Goal: Contribute content: Add original content to the website for others to see

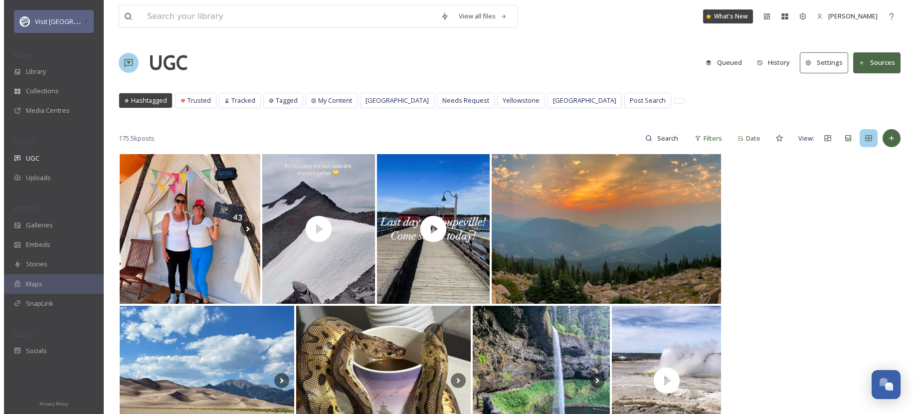
scroll to position [1467, 0]
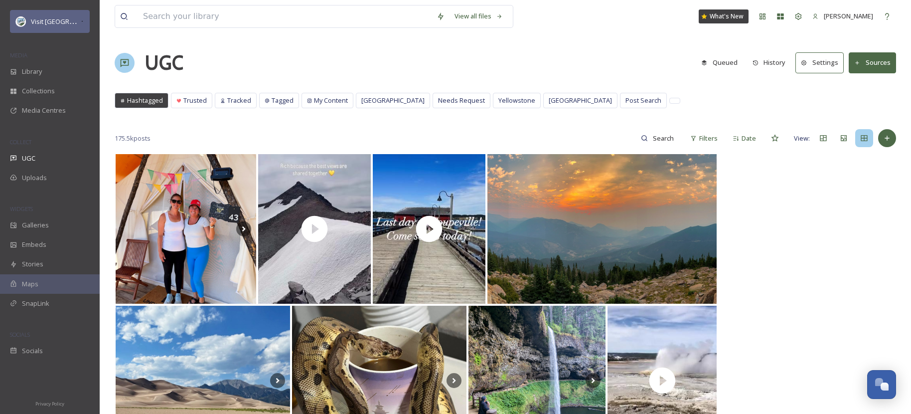
click at [62, 27] on div "Visit [GEOGRAPHIC_DATA] Parks" at bounding box center [55, 21] width 49 height 12
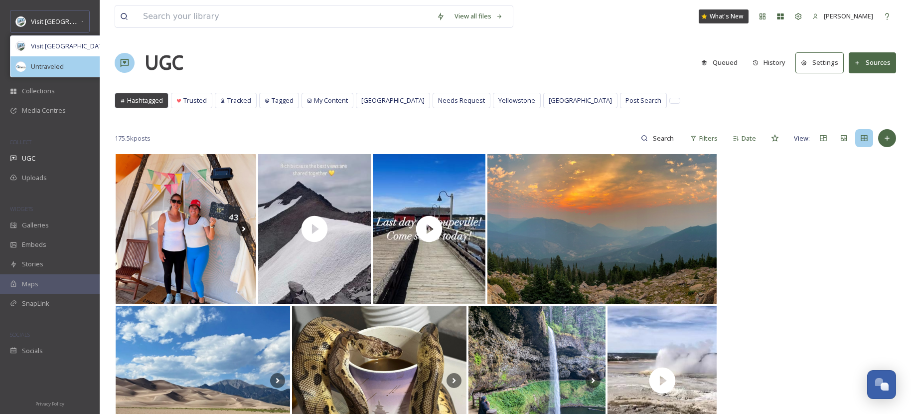
click at [64, 61] on div "Untraveled" at bounding box center [70, 66] width 121 height 20
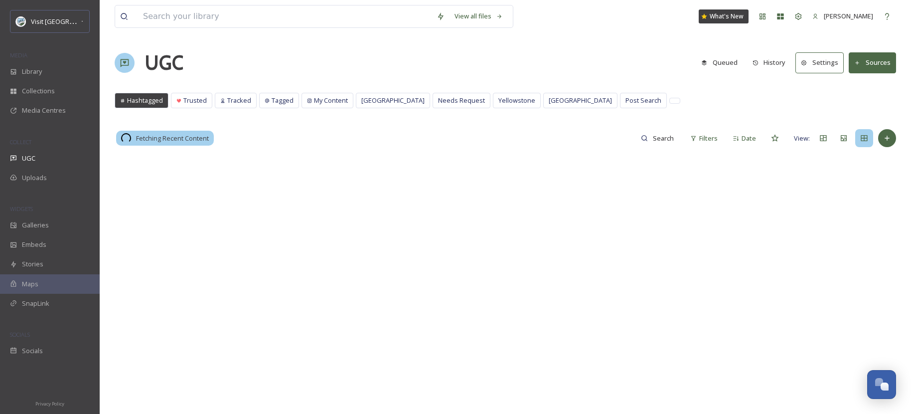
scroll to position [1467, 0]
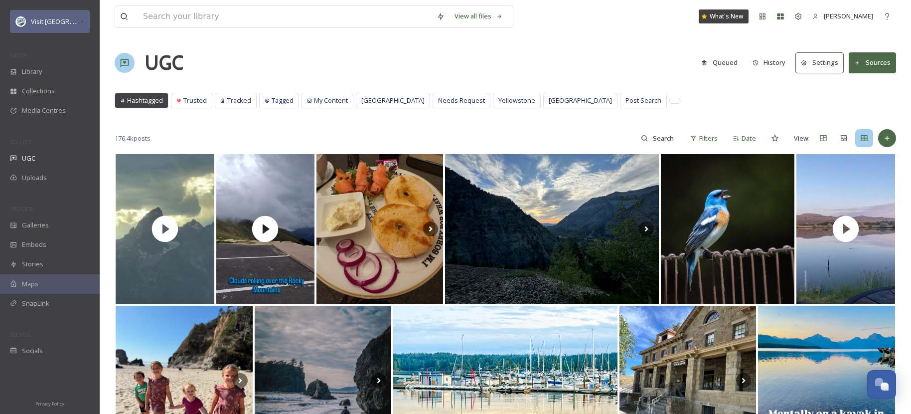
click at [52, 20] on span "Visit [GEOGRAPHIC_DATA] Parks" at bounding box center [79, 20] width 96 height 9
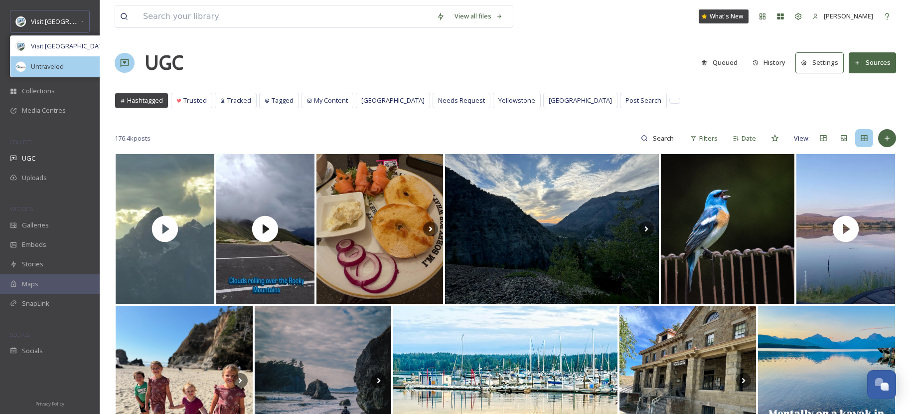
click at [66, 57] on div "Untraveled" at bounding box center [70, 66] width 121 height 20
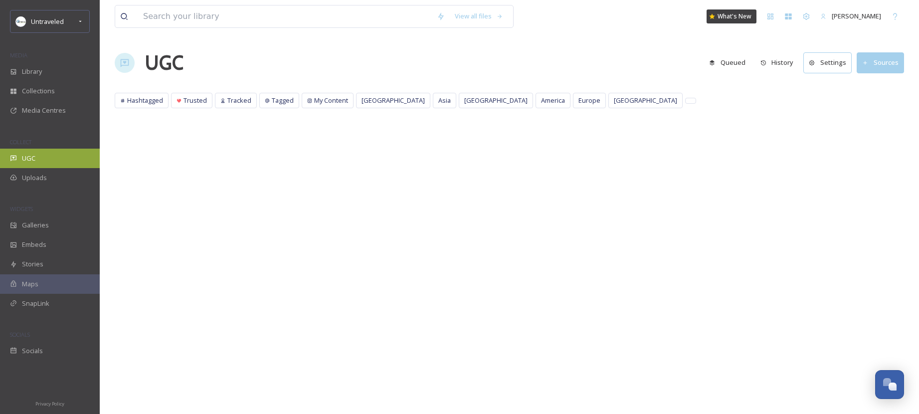
click at [13, 157] on icon at bounding box center [13, 158] width 6 height 5
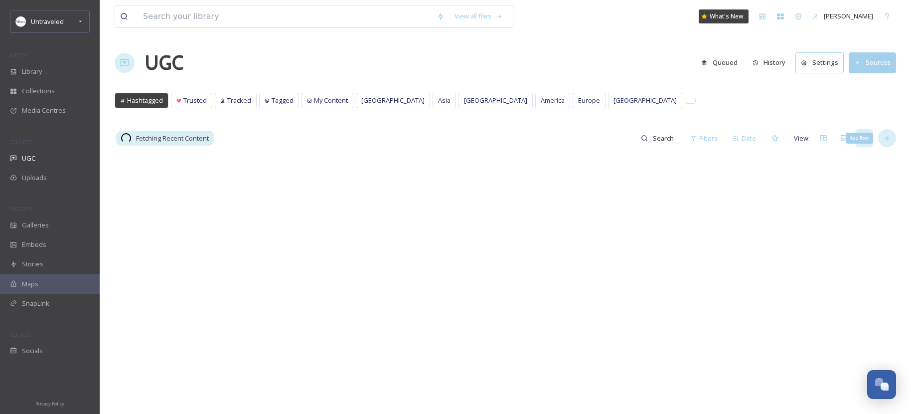
click at [895, 141] on div "Add Post" at bounding box center [887, 138] width 18 height 18
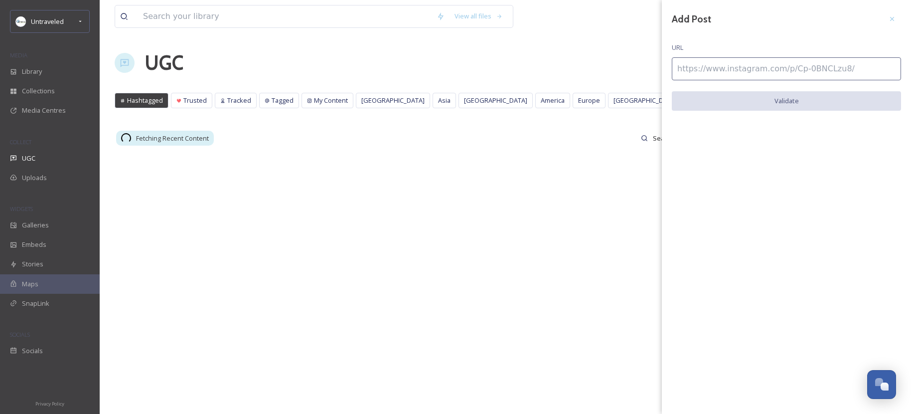
click at [691, 71] on input at bounding box center [786, 68] width 229 height 23
paste input "[URL][DOMAIN_NAME]"
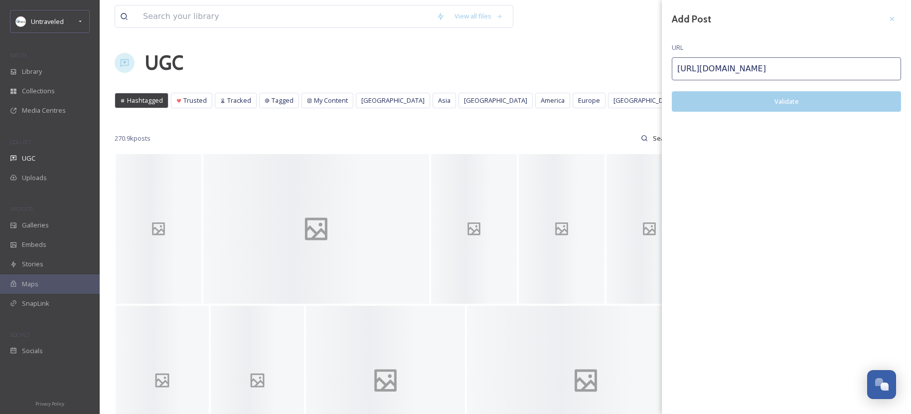
type input "[URL][DOMAIN_NAME]"
click at [724, 101] on button "Validate" at bounding box center [786, 101] width 229 height 20
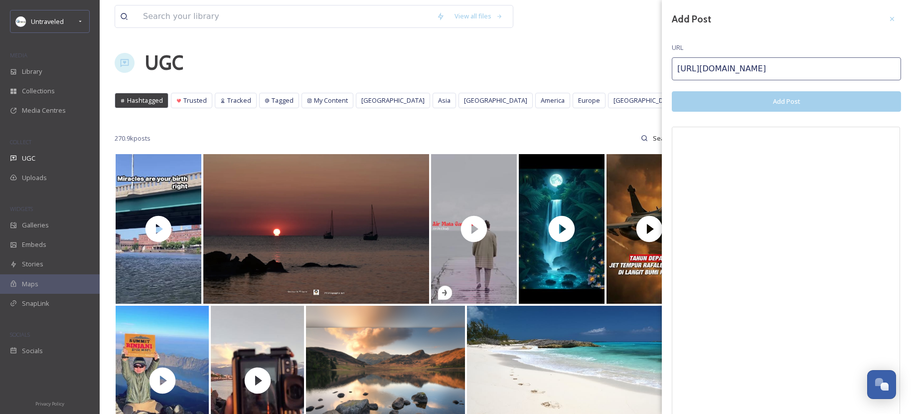
click at [766, 96] on button "Add Post" at bounding box center [786, 101] width 229 height 20
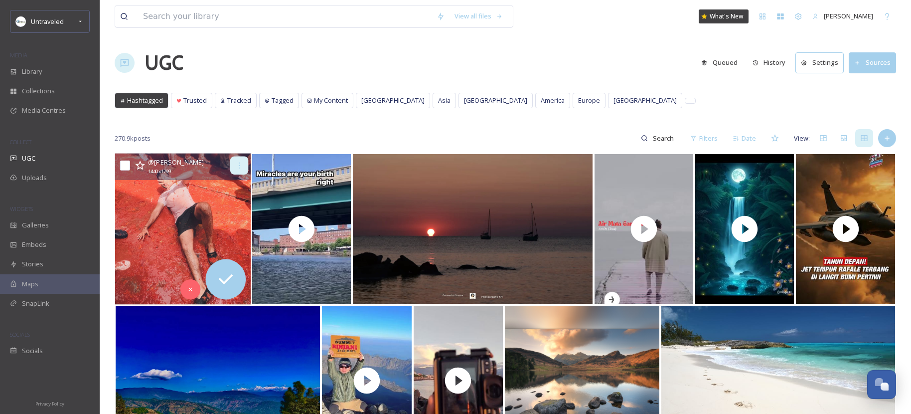
click at [240, 167] on icon at bounding box center [239, 166] width 8 height 8
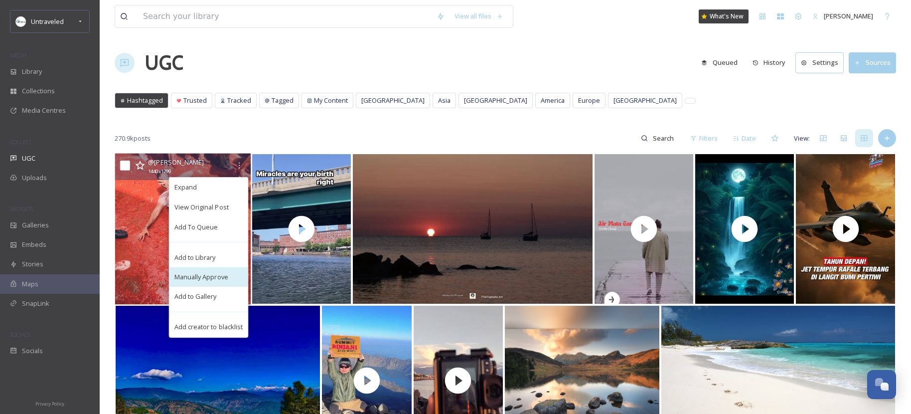
click at [221, 279] on span "Manually Approve" at bounding box center [201, 276] width 54 height 9
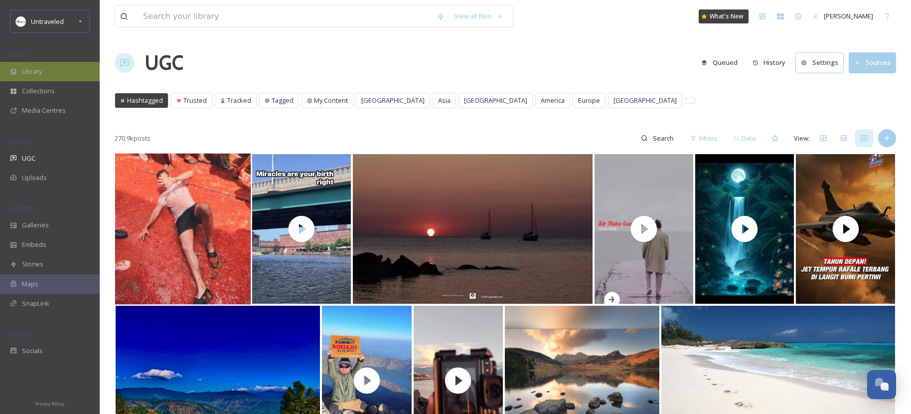
click at [48, 76] on div "Library" at bounding box center [50, 71] width 100 height 19
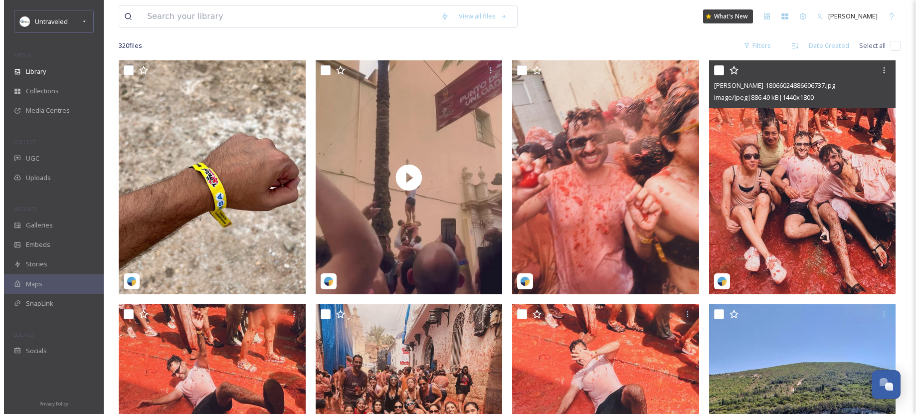
scroll to position [182, 0]
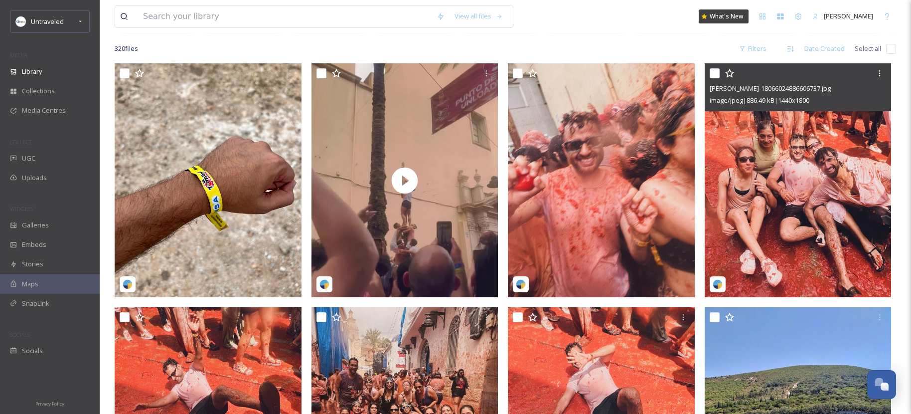
click at [841, 168] on img at bounding box center [798, 180] width 187 height 234
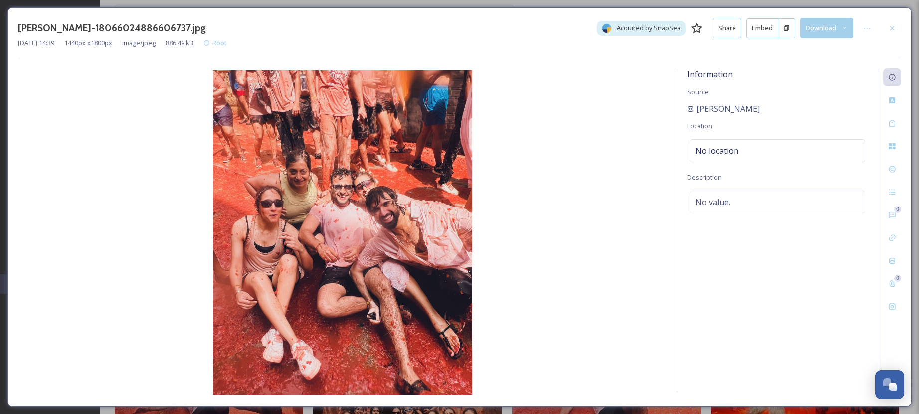
click at [825, 33] on button "Download" at bounding box center [826, 28] width 53 height 20
click at [818, 50] on span "Download Original (1440 x 1800)" at bounding box center [800, 50] width 94 height 9
click at [736, 34] on button "Share" at bounding box center [726, 28] width 29 height 20
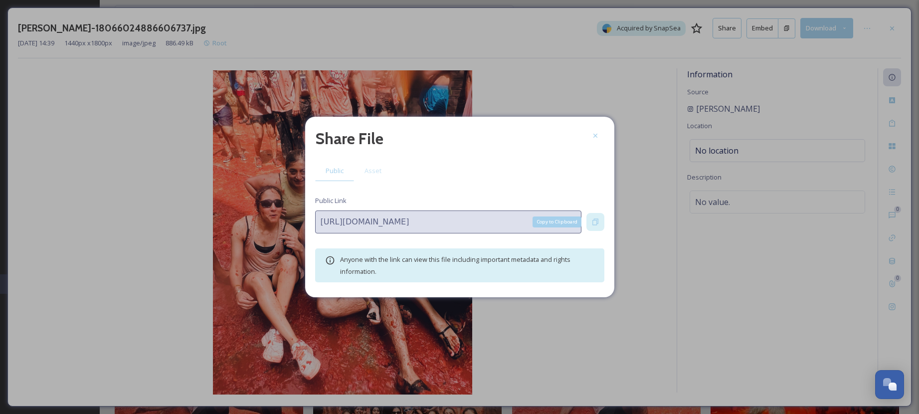
click at [594, 219] on icon at bounding box center [595, 222] width 6 height 6
click at [376, 173] on span "Asset" at bounding box center [372, 170] width 17 height 9
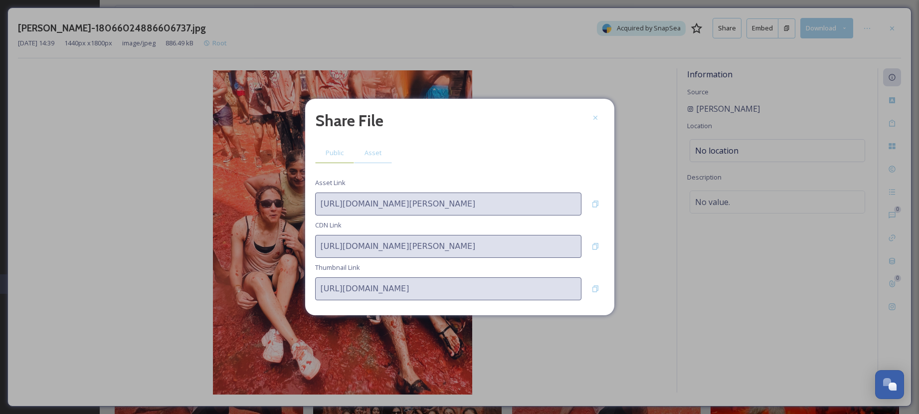
click at [334, 160] on div "Public" at bounding box center [334, 153] width 39 height 20
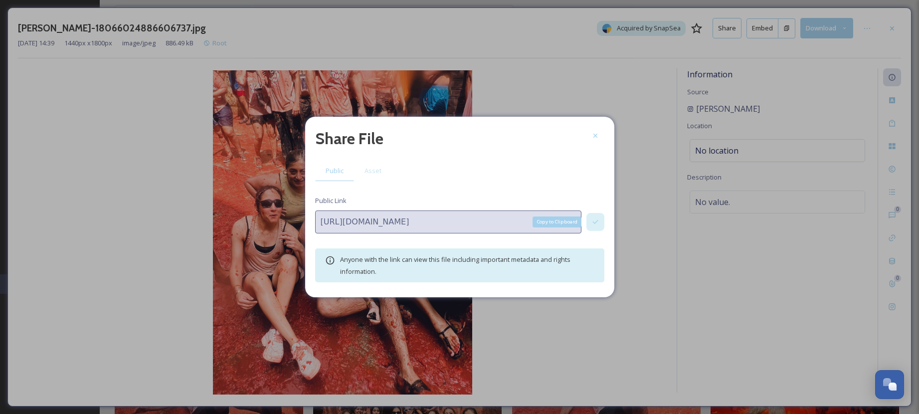
click at [591, 219] on icon at bounding box center [595, 222] width 8 height 8
click at [550, 221] on div "Copy to Clipboard" at bounding box center [556, 221] width 49 height 11
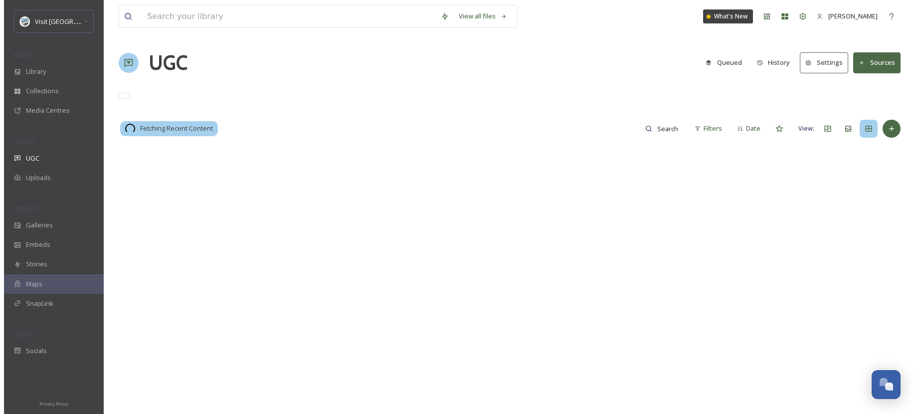
scroll to position [1467, 0]
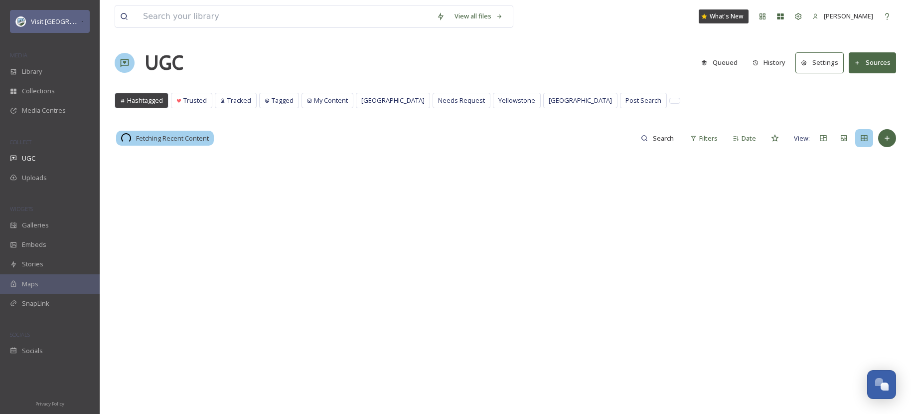
click at [66, 22] on span "Visit [GEOGRAPHIC_DATA] Parks" at bounding box center [79, 20] width 96 height 9
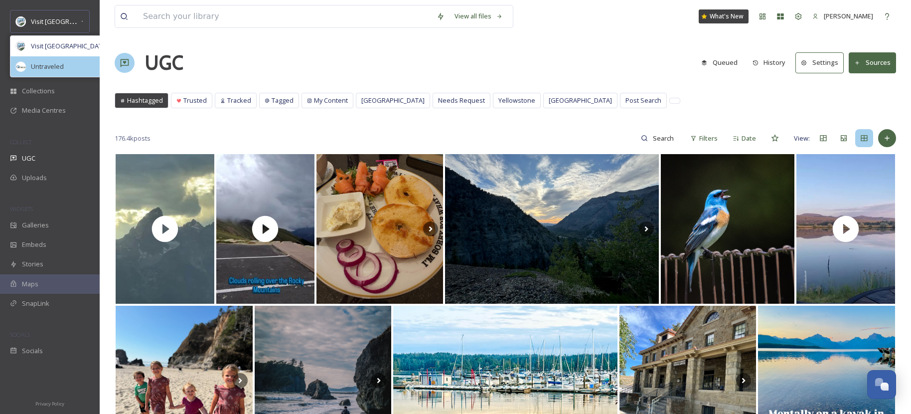
click at [61, 65] on span "Untraveled" at bounding box center [47, 66] width 33 height 9
